Goal: Task Accomplishment & Management: Use online tool/utility

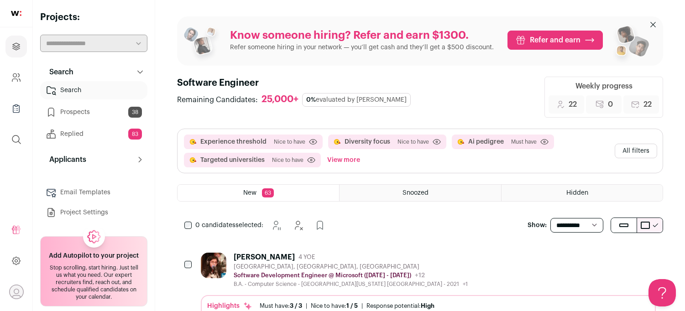
click at [624, 152] on button "All filters" at bounding box center [636, 151] width 42 height 15
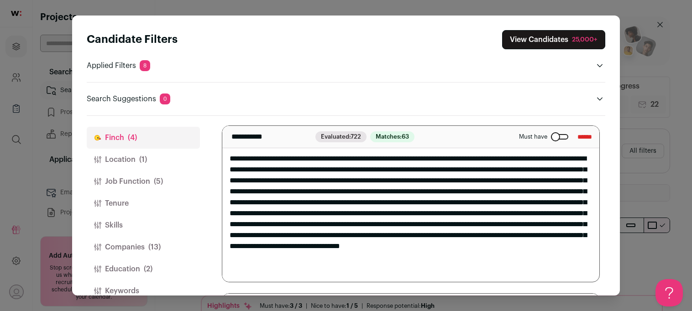
scroll to position [192, 0]
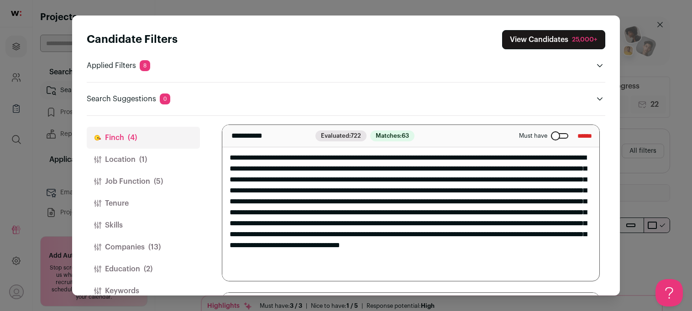
click at [551, 135] on div "Close modal via background" at bounding box center [559, 135] width 17 height 5
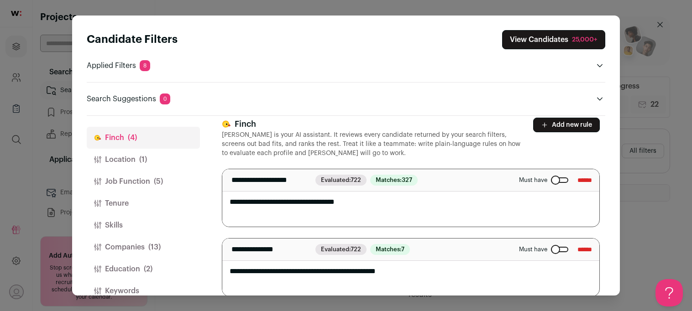
scroll to position [0, 0]
click at [551, 178] on div "Close modal via background" at bounding box center [559, 180] width 17 height 5
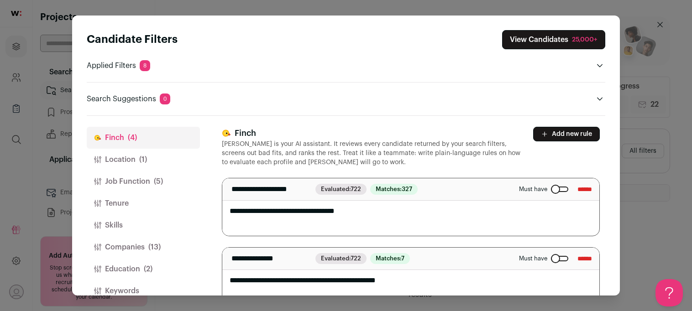
click at [548, 132] on button "Add new rule" at bounding box center [566, 134] width 67 height 15
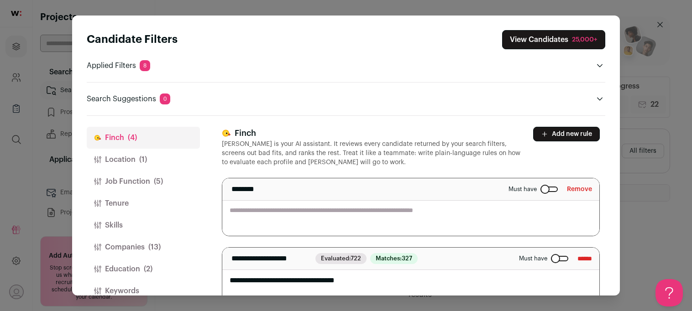
click at [398, 206] on textarea "Close modal via background" at bounding box center [410, 207] width 377 height 58
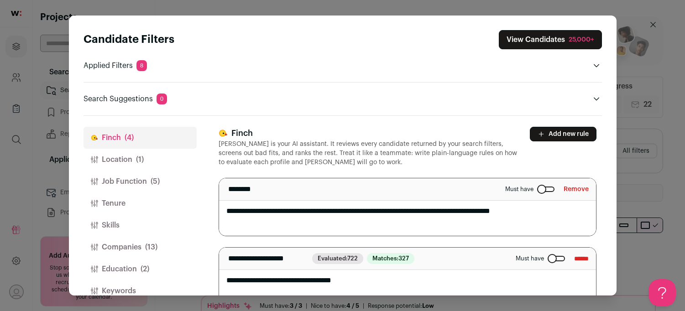
type textarea "**********"
click at [535, 166] on header "[PERSON_NAME] [PERSON_NAME] is your AI assistant. It reviews every candidate re…" at bounding box center [408, 147] width 378 height 40
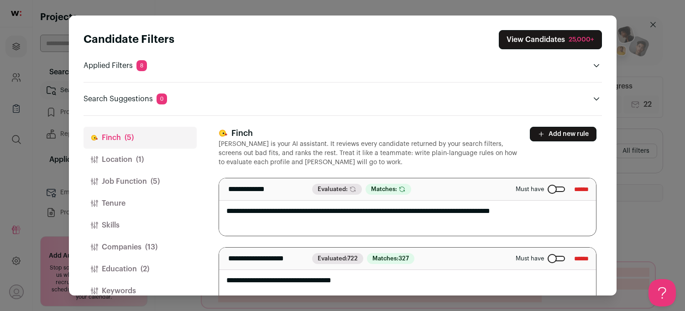
click at [545, 43] on button "View Candidates 25,000+" at bounding box center [550, 39] width 103 height 19
